Goal: Find specific page/section: Find specific page/section

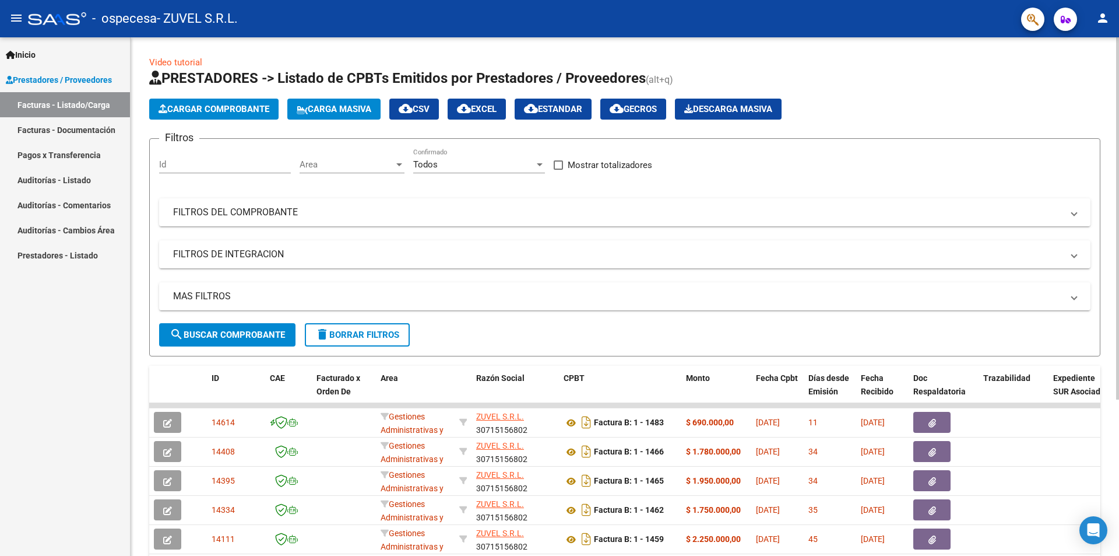
click at [1119, 458] on div at bounding box center [1117, 296] width 3 height 518
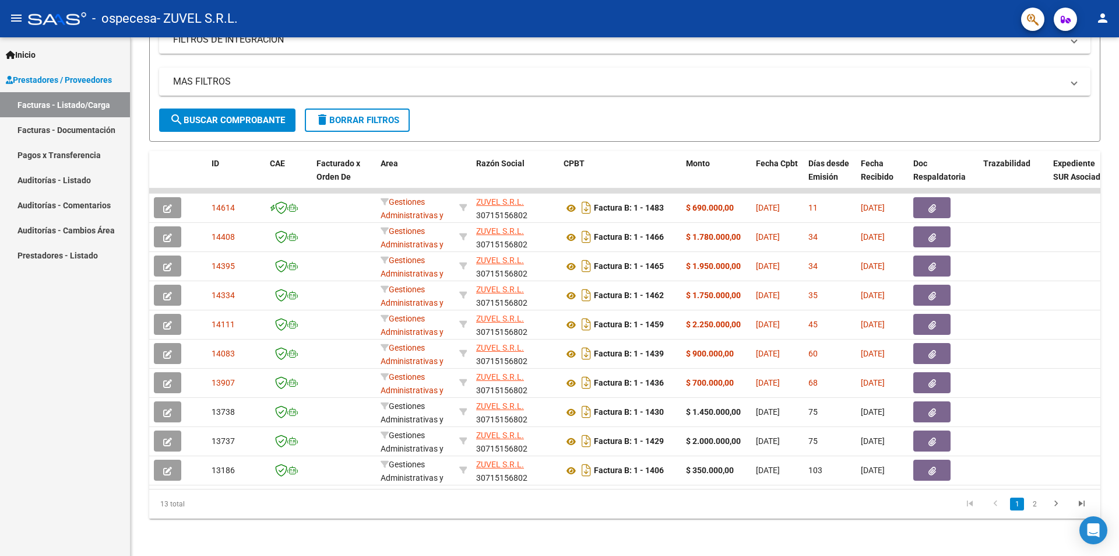
click at [35, 157] on link "Pagos x Transferencia" at bounding box center [65, 154] width 130 height 25
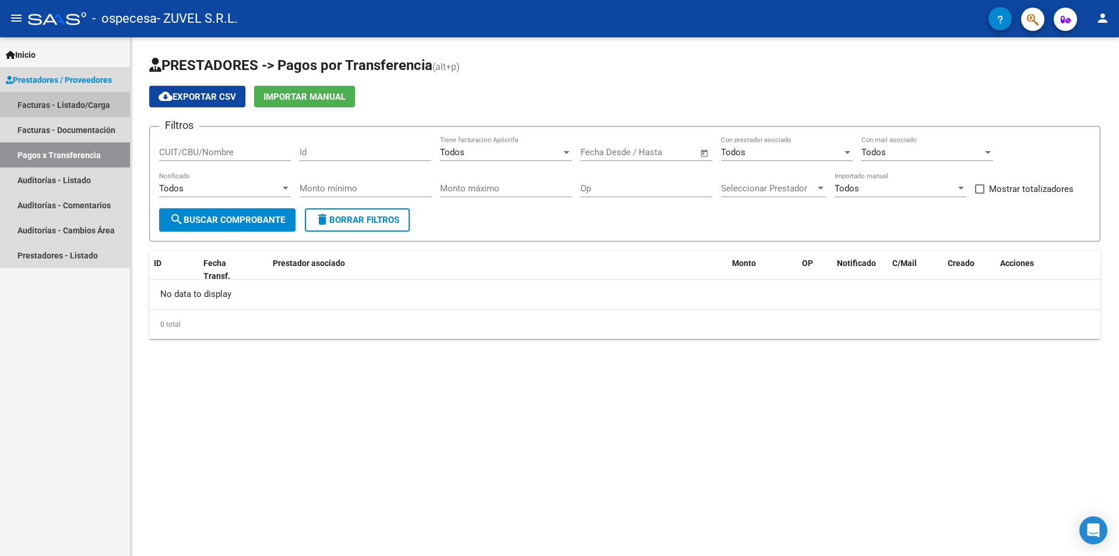
click at [48, 103] on link "Facturas - Listado/Carga" at bounding box center [65, 104] width 130 height 25
